Goal: Task Accomplishment & Management: Use online tool/utility

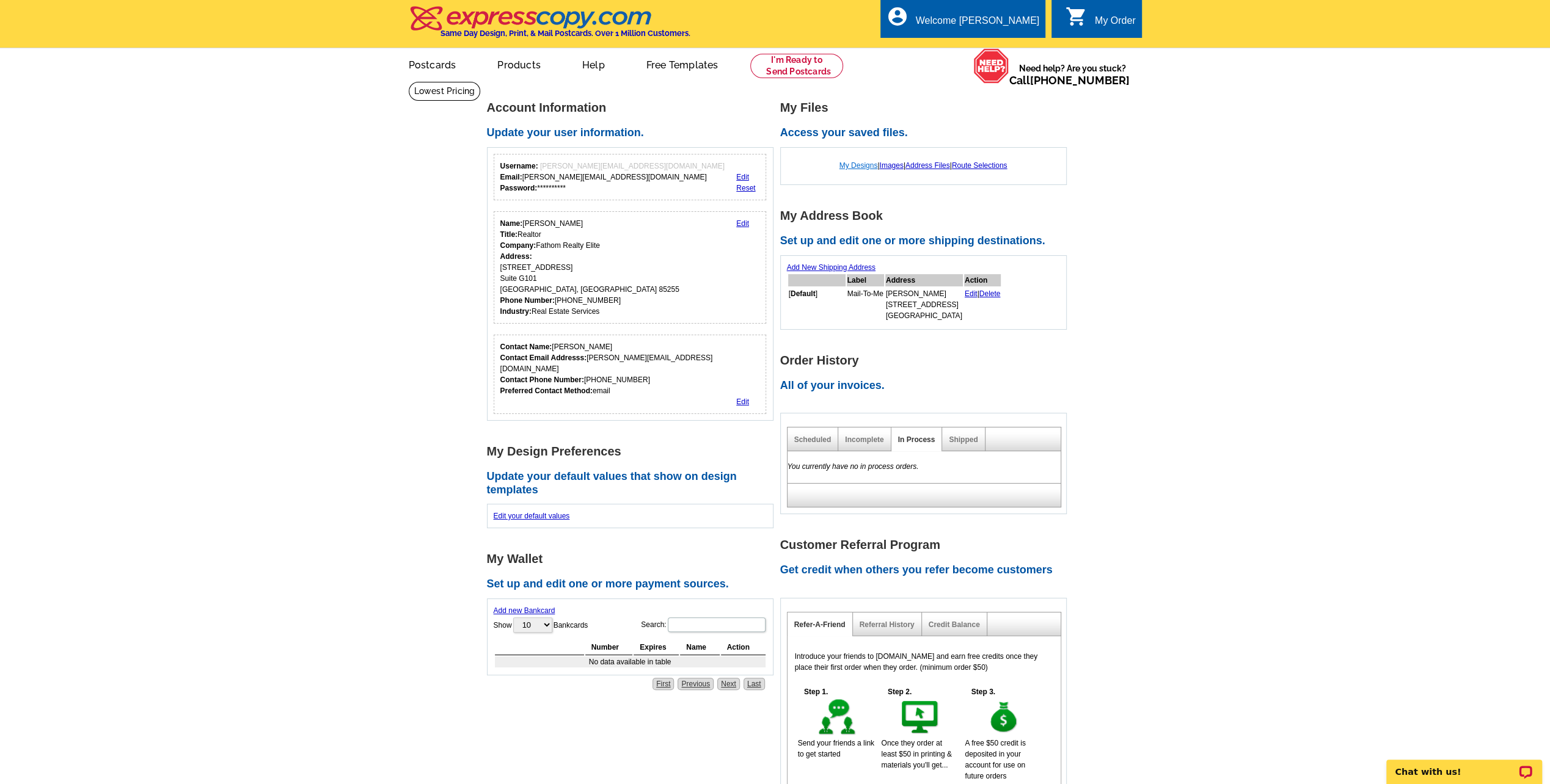
click at [851, 167] on link "My Designs" at bounding box center [858, 165] width 38 height 9
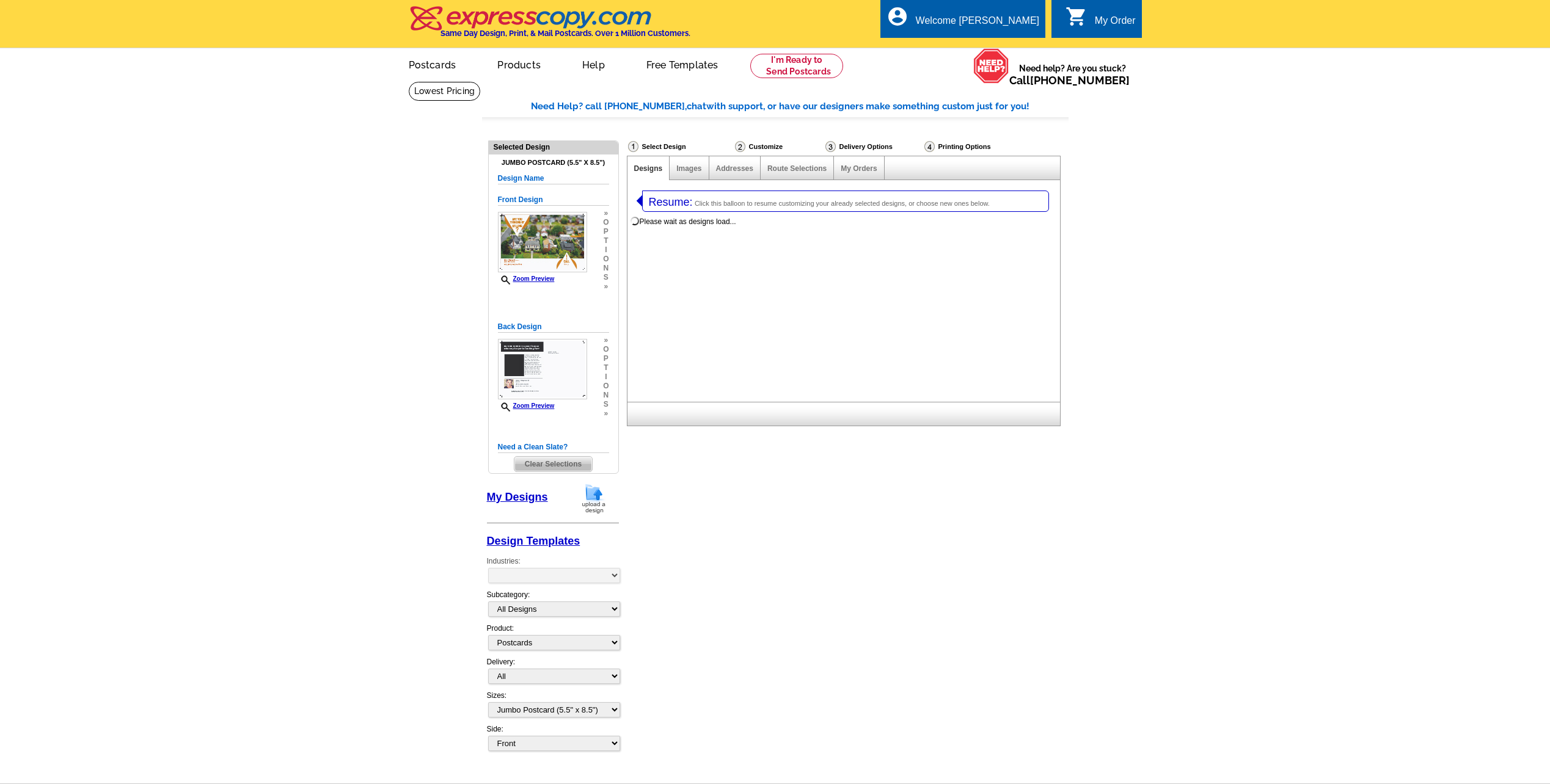
select select "1"
select select "2"
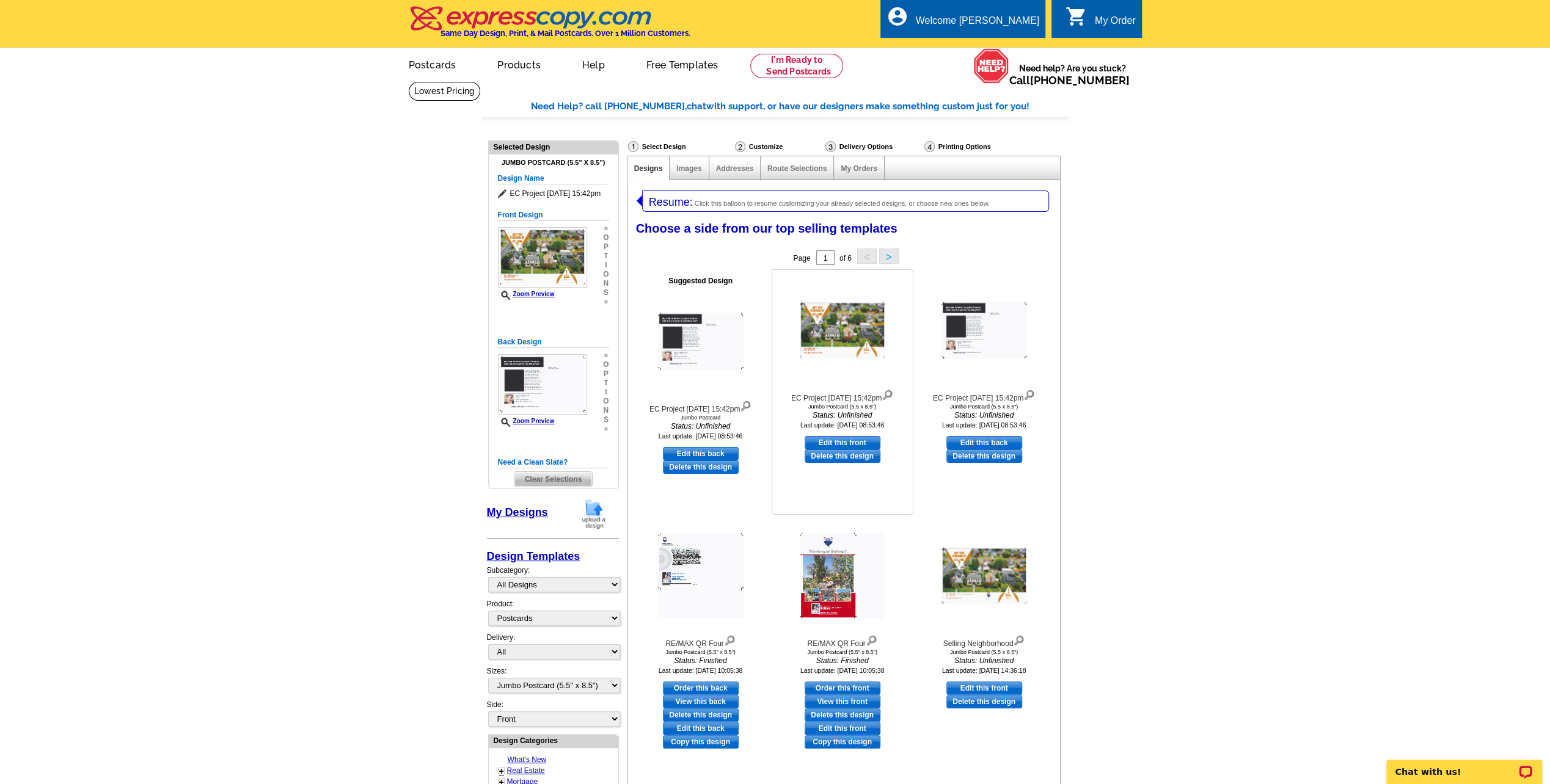
click at [840, 437] on link "Edit this front" at bounding box center [842, 443] width 76 height 14
select select "back"
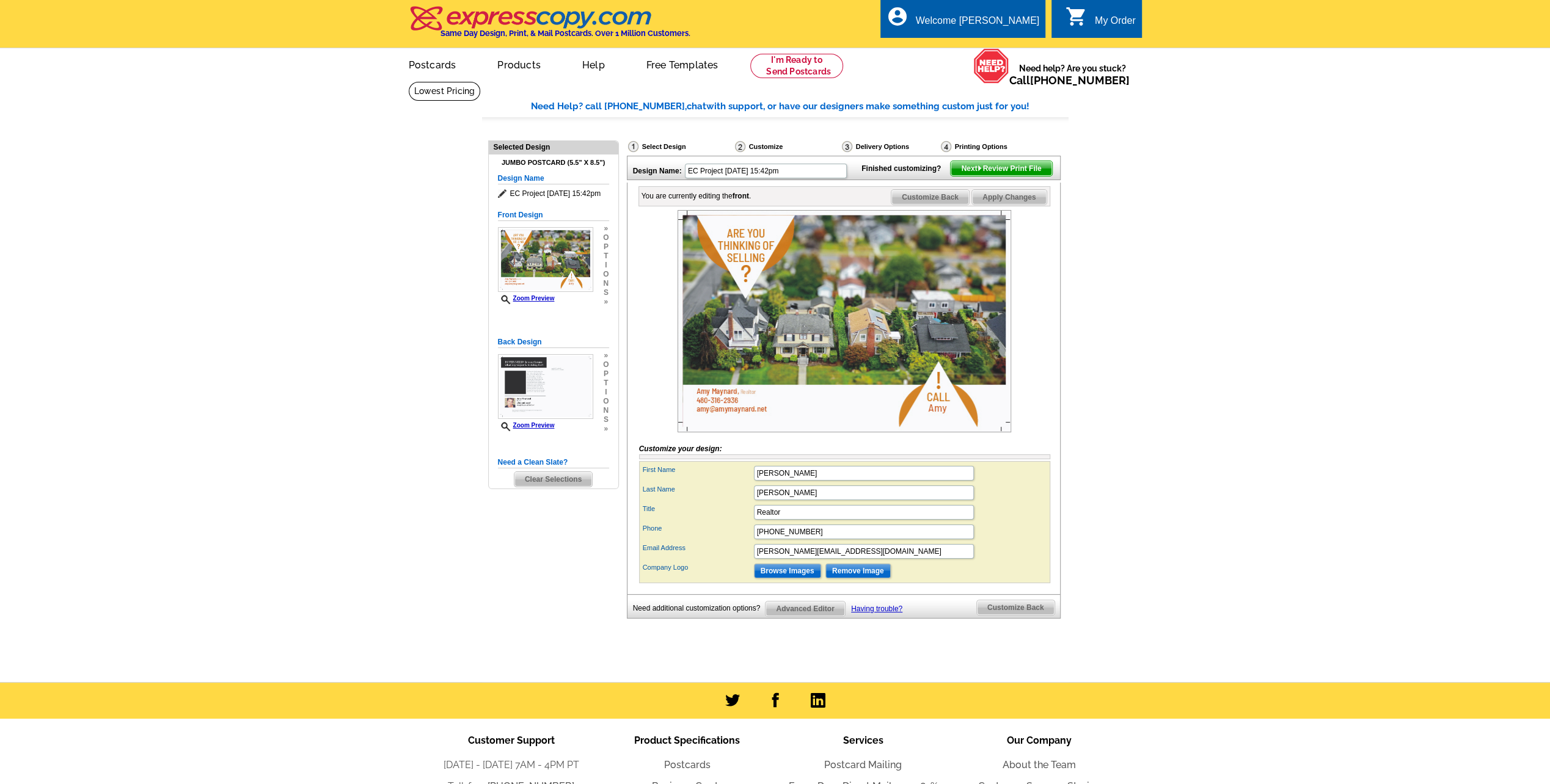
drag, startPoint x: 1390, startPoint y: 396, endPoint x: 1367, endPoint y: 393, distance: 23.2
click at [1380, 396] on main "Need Help? call [PHONE_NUMBER], chat with support, or have our designers make s…" at bounding box center [775, 381] width 1550 height 601
